Goal: Contribute content: Contribute content

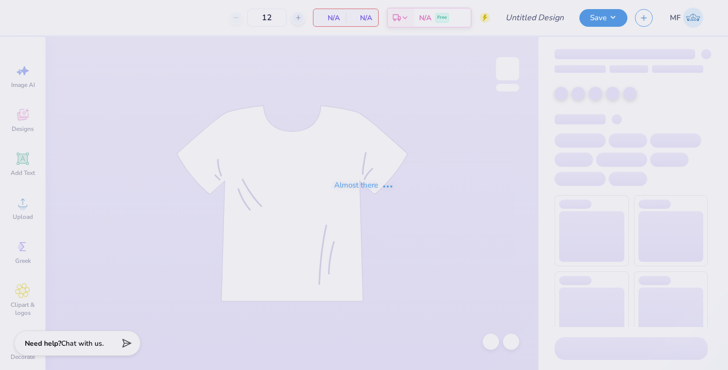
type input "Oktoberfest"
type input "24"
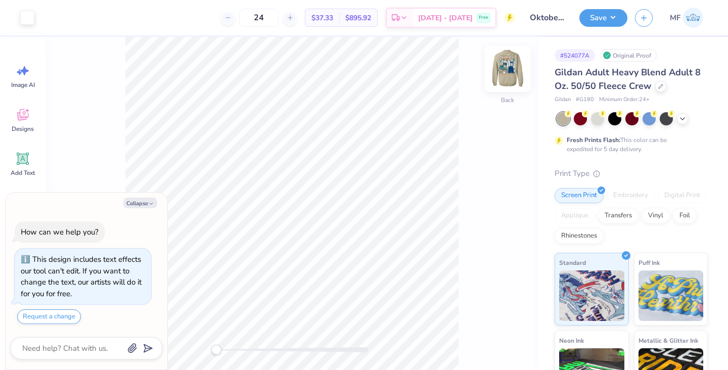
click at [511, 62] on img at bounding box center [507, 69] width 40 height 40
click at [686, 118] on icon at bounding box center [682, 118] width 8 height 8
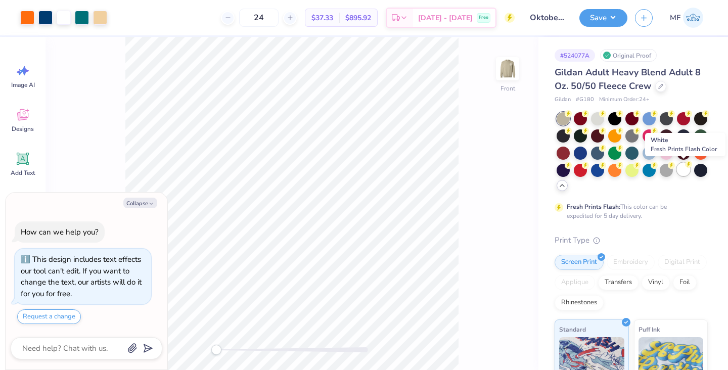
click at [684, 171] on div at bounding box center [683, 169] width 13 height 13
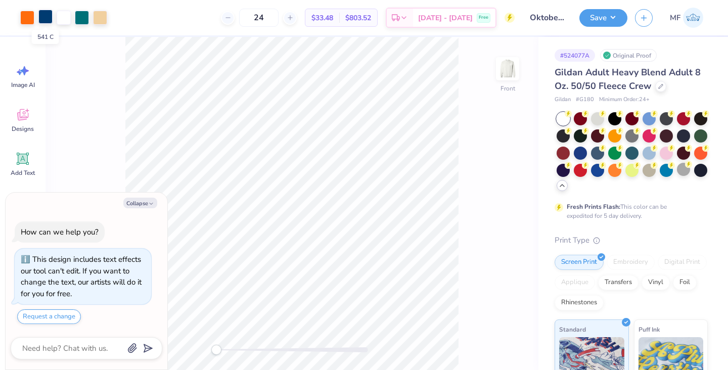
click at [50, 15] on div at bounding box center [45, 17] width 14 height 14
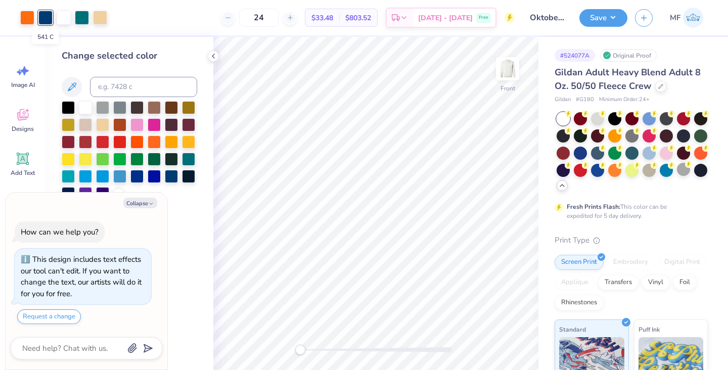
type textarea "x"
click at [123, 88] on input at bounding box center [143, 87] width 107 height 20
type input "322"
type textarea "x"
click at [489, 341] on icon at bounding box center [491, 342] width 10 height 10
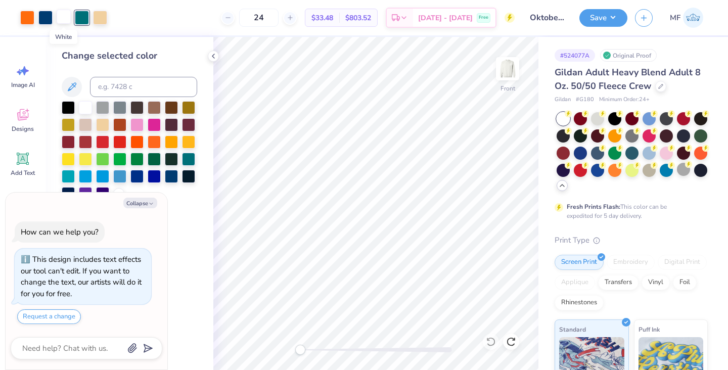
click at [66, 18] on div at bounding box center [64, 17] width 14 height 14
click at [104, 19] on div at bounding box center [100, 17] width 14 height 14
click at [87, 19] on div at bounding box center [82, 17] width 14 height 14
type textarea "x"
click at [104, 87] on input at bounding box center [143, 87] width 107 height 20
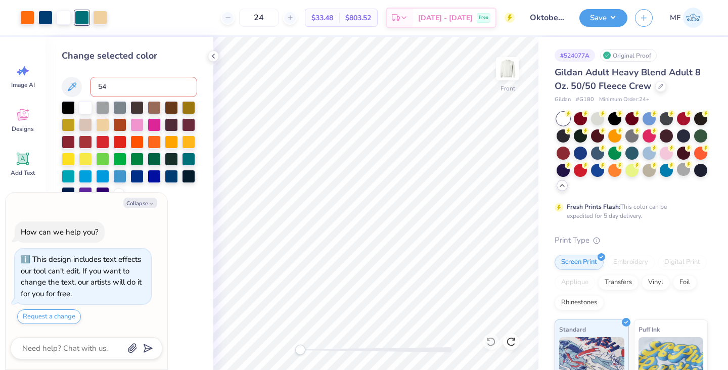
type input "541"
type textarea "x"
click at [599, 17] on button "Save" at bounding box center [603, 17] width 48 height 18
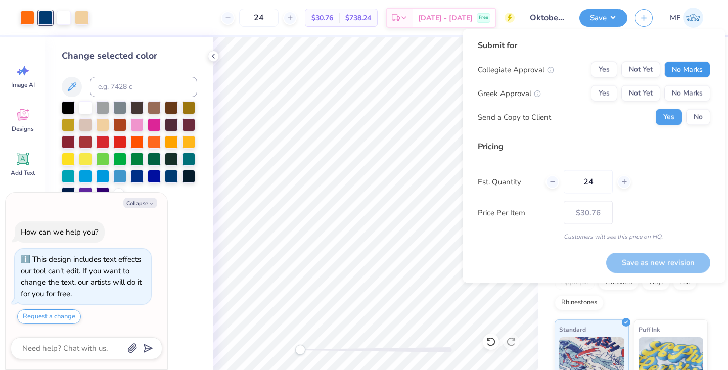
click at [689, 64] on button "No Marks" at bounding box center [687, 70] width 46 height 16
click at [612, 89] on button "Yes" at bounding box center [604, 93] width 26 height 16
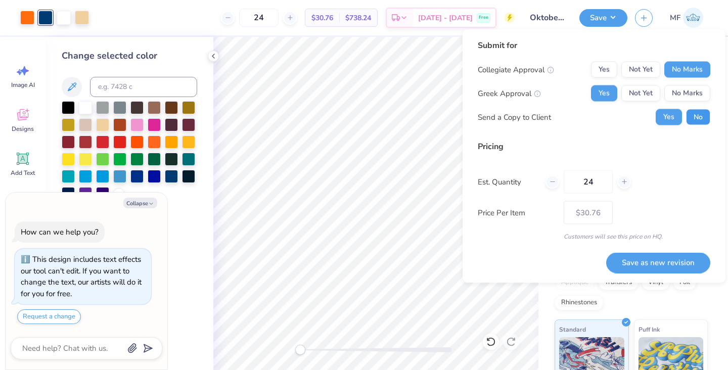
click at [690, 117] on button "No" at bounding box center [698, 117] width 24 height 16
click at [666, 115] on button "Yes" at bounding box center [669, 117] width 26 height 16
click at [622, 258] on button "Save as new revision" at bounding box center [658, 262] width 104 height 21
type textarea "x"
type input "– –"
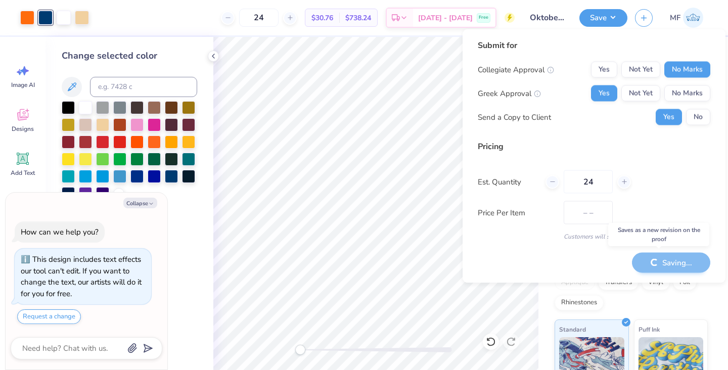
type textarea "x"
type input "$30.76"
type textarea "x"
